Goal: Task Accomplishment & Management: Use online tool/utility

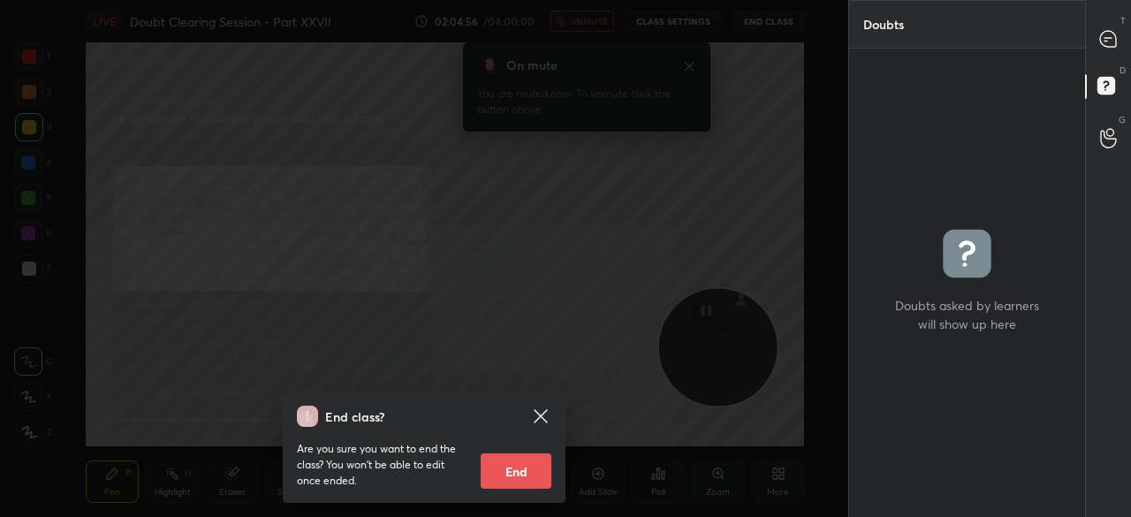
scroll to position [463, 231]
click at [533, 413] on icon at bounding box center [540, 416] width 21 height 21
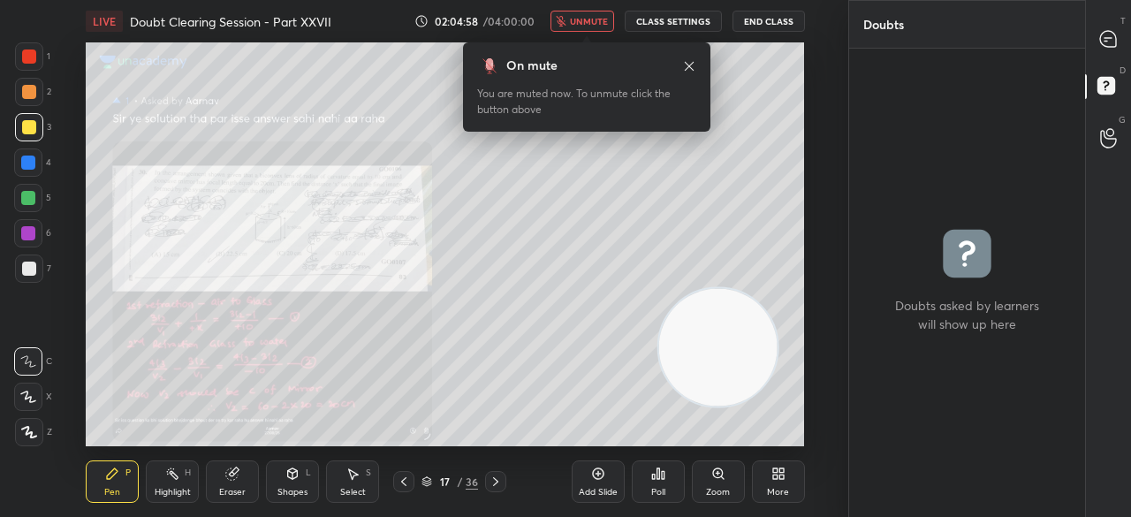
click at [1093, 39] on div at bounding box center [1108, 39] width 35 height 32
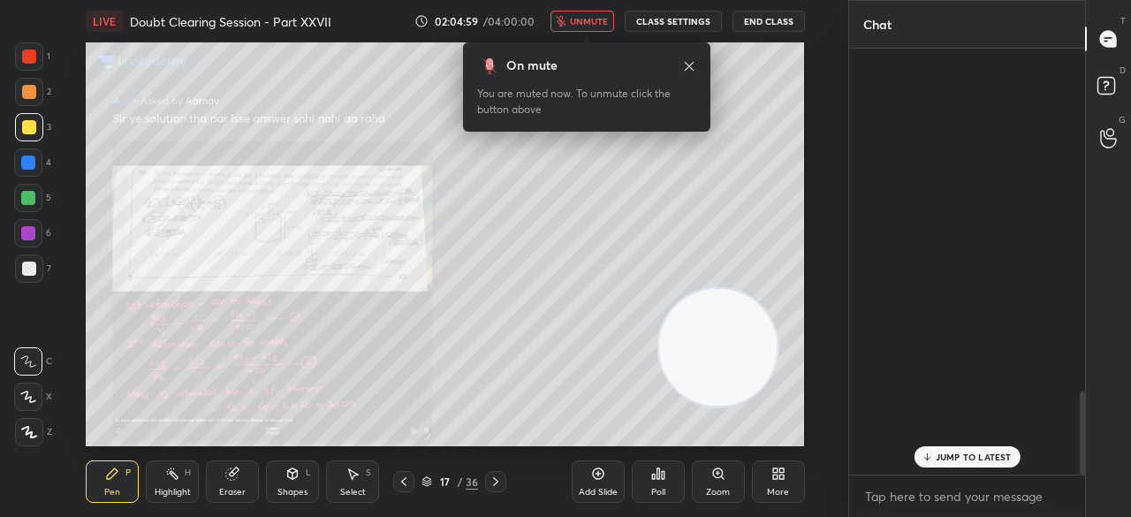
scroll to position [421, 231]
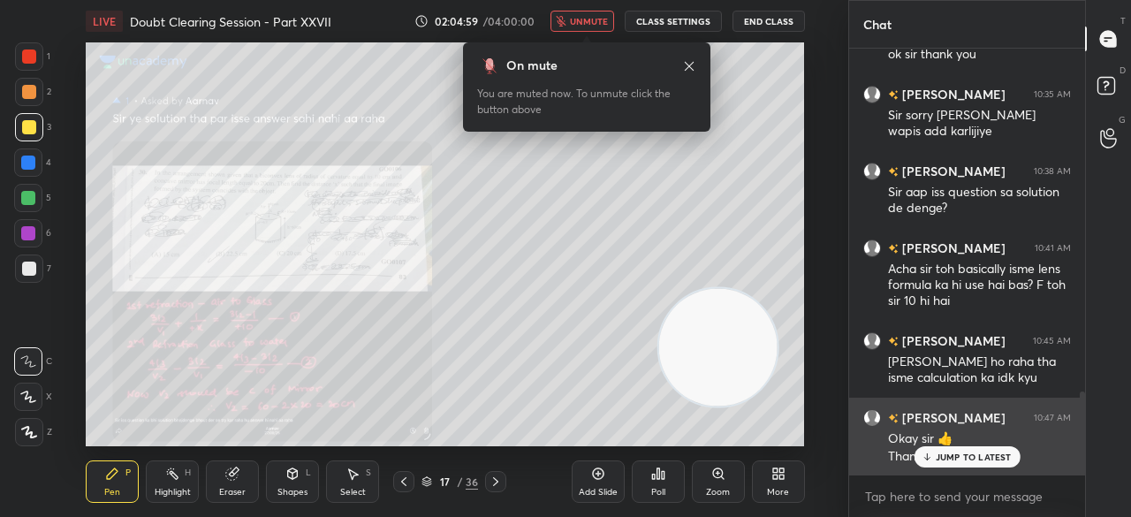
click at [935, 451] on div "JUMP TO LATEST" at bounding box center [967, 456] width 106 height 21
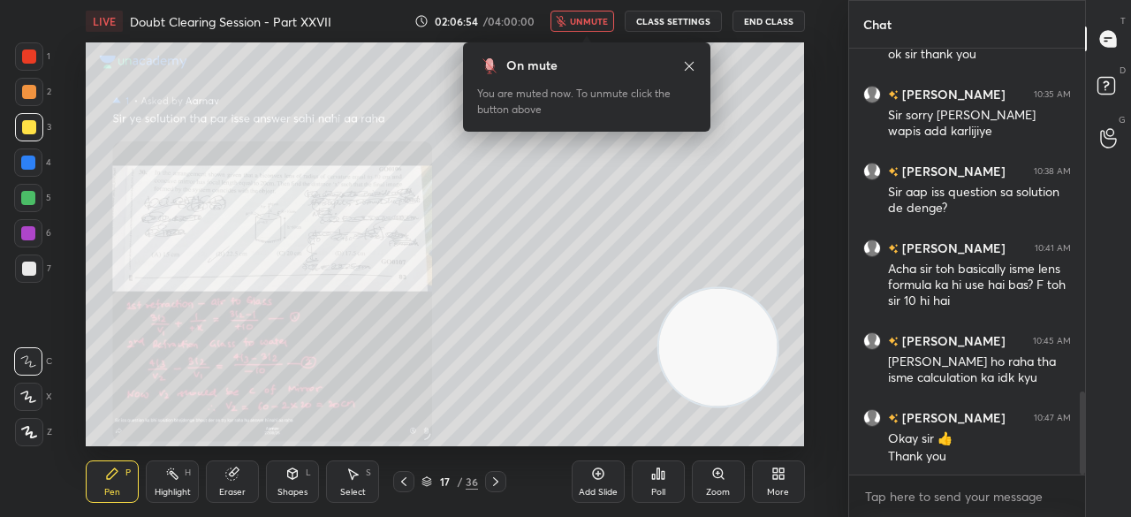
click at [772, 19] on button "End Class" at bounding box center [768, 21] width 72 height 21
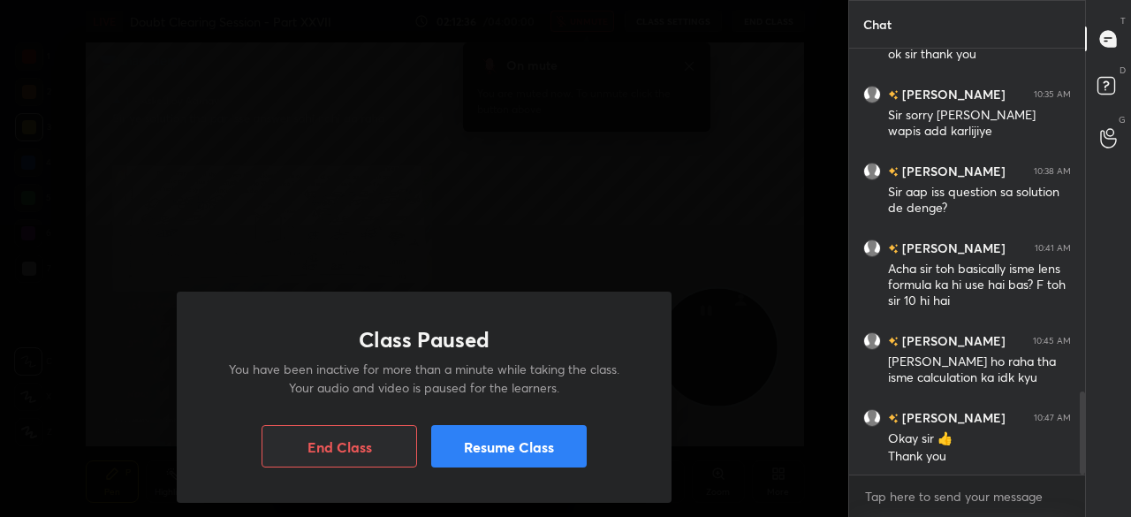
click at [497, 445] on button "Resume Class" at bounding box center [508, 446] width 155 height 42
click at [464, 455] on button "Resume Class" at bounding box center [508, 446] width 155 height 42
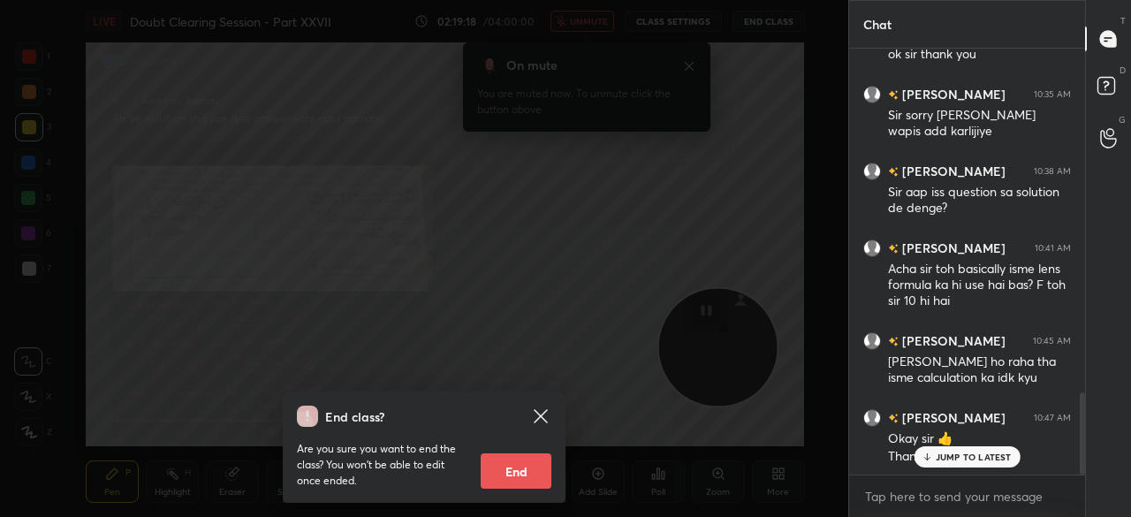
scroll to position [1797, 0]
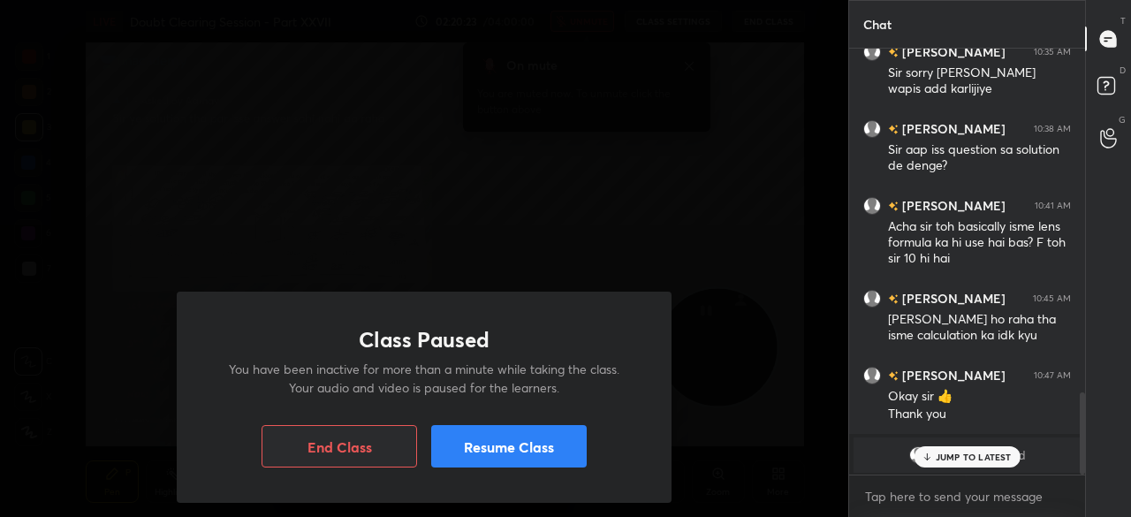
click at [471, 437] on button "Resume Class" at bounding box center [508, 446] width 155 height 42
click at [449, 455] on button "Resume Class" at bounding box center [508, 446] width 155 height 42
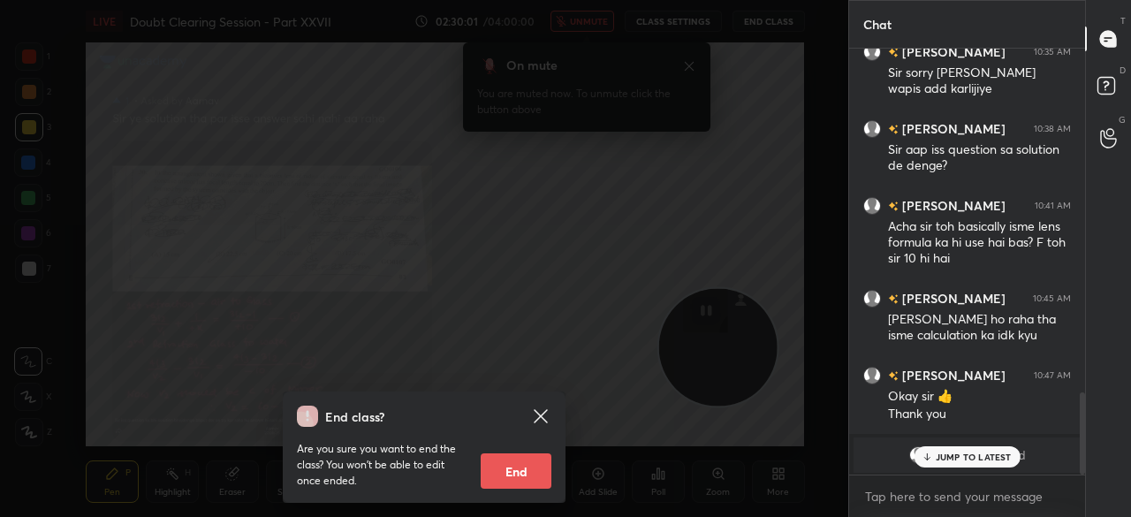
click at [516, 459] on button "End" at bounding box center [516, 470] width 71 height 35
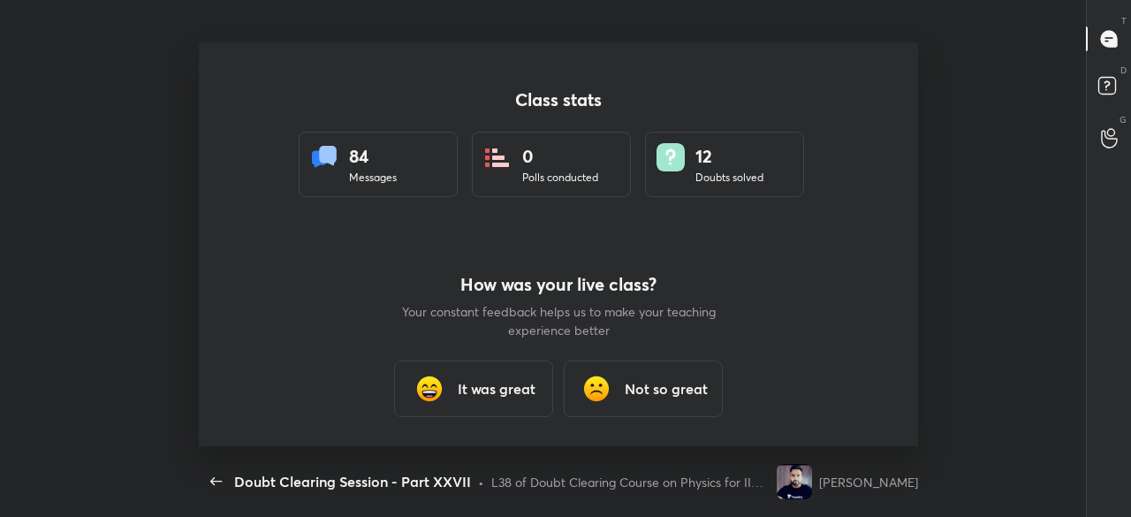
scroll to position [0, 0]
